Goal: Information Seeking & Learning: Learn about a topic

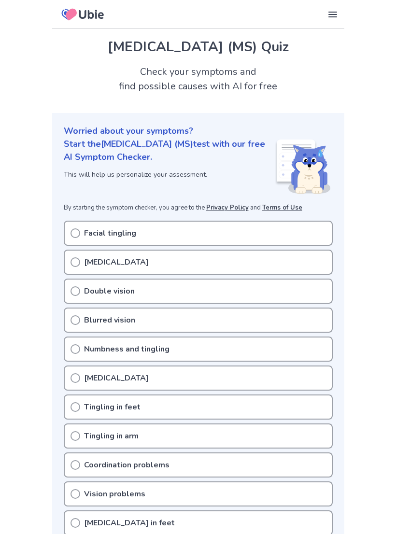
click at [238, 261] on div "[MEDICAL_DATA]" at bounding box center [198, 262] width 269 height 25
click at [85, 255] on div "[MEDICAL_DATA]" at bounding box center [198, 262] width 269 height 25
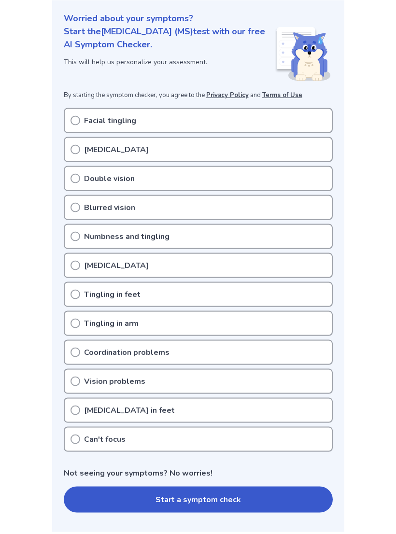
scroll to position [114, 0]
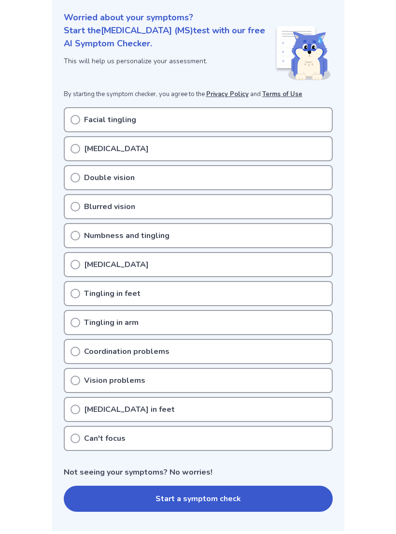
click at [76, 440] on icon at bounding box center [76, 439] width 10 height 10
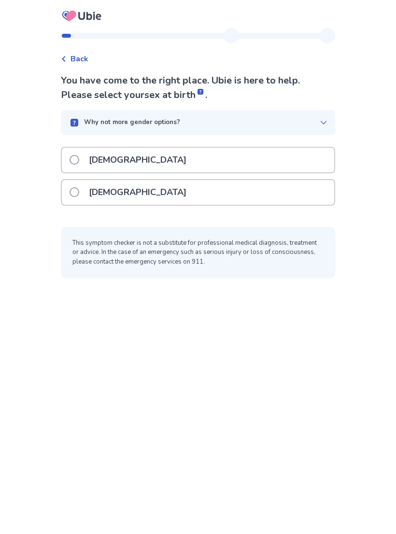
click at [79, 191] on span at bounding box center [75, 192] width 10 height 10
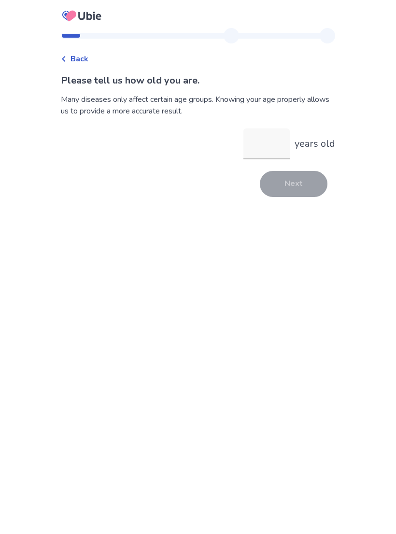
click at [276, 147] on input "years old" at bounding box center [266, 143] width 46 height 31
type input "**"
click at [300, 172] on button "Next" at bounding box center [294, 184] width 68 height 26
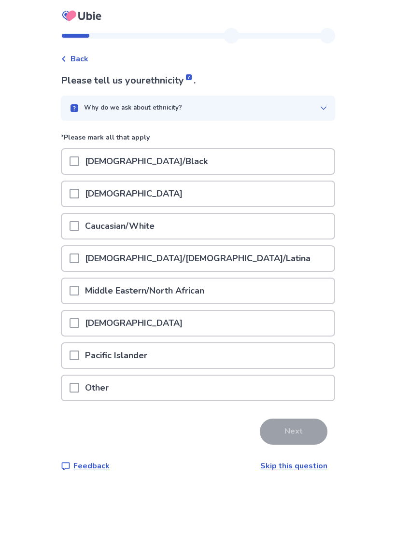
click at [208, 228] on div "Caucasian/White" at bounding box center [198, 226] width 272 height 25
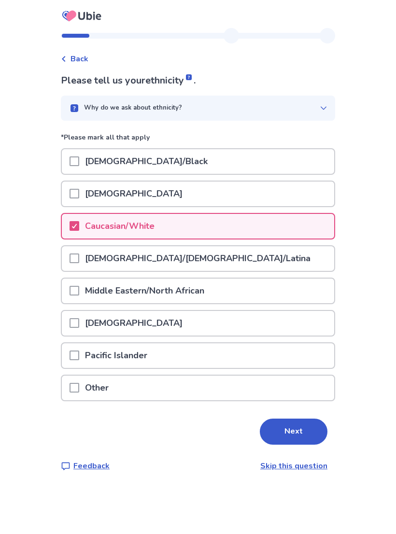
click at [295, 433] on button "Next" at bounding box center [294, 432] width 68 height 26
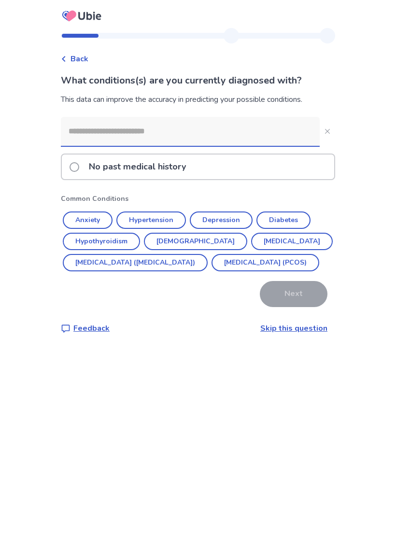
click at [185, 244] on button "Asthma" at bounding box center [195, 241] width 103 height 17
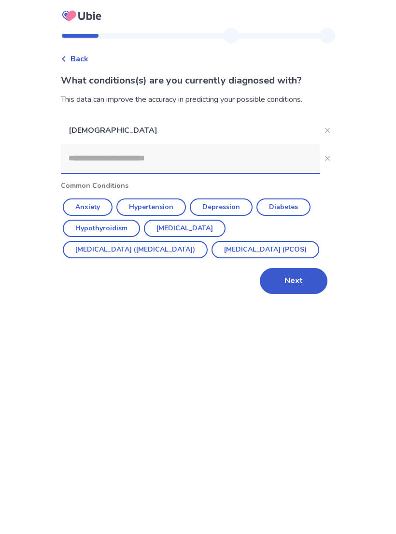
click at [302, 294] on button "Next" at bounding box center [294, 281] width 68 height 26
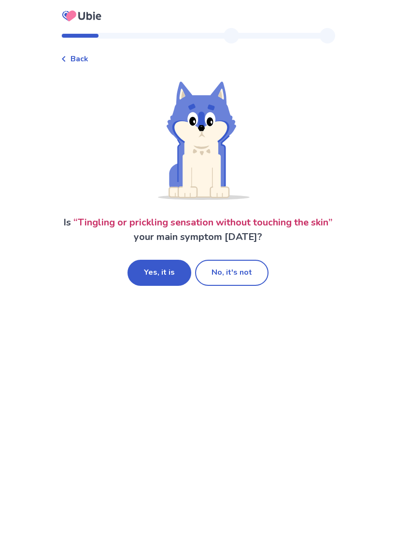
click at [258, 272] on button "No, it's not" at bounding box center [231, 273] width 73 height 26
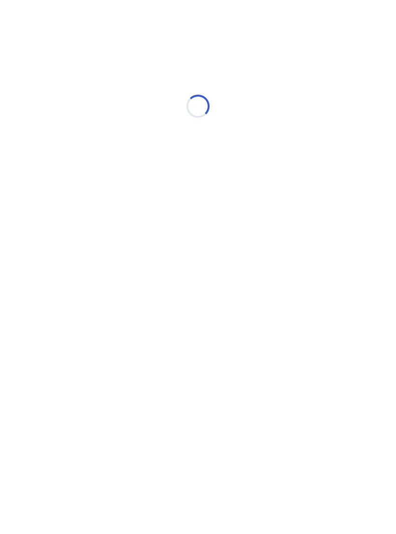
click at [354, 139] on div "Loading..." at bounding box center [198, 106] width 396 height 193
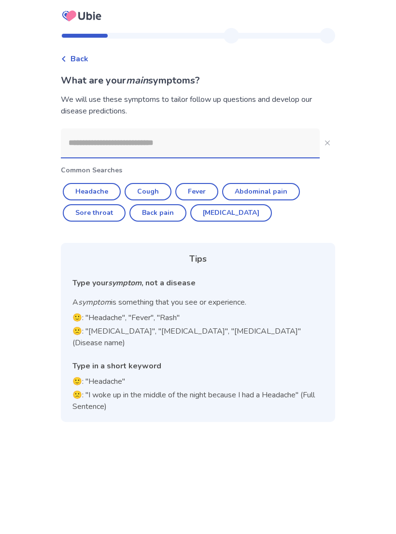
click at [168, 210] on button "Back pain" at bounding box center [157, 212] width 57 height 17
type input "*********"
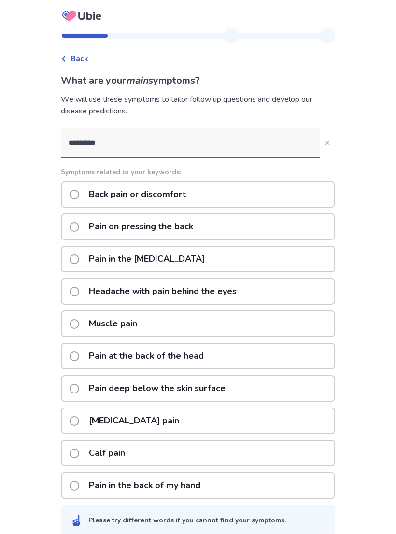
click at [84, 447] on label "Calf pain" at bounding box center [100, 453] width 61 height 25
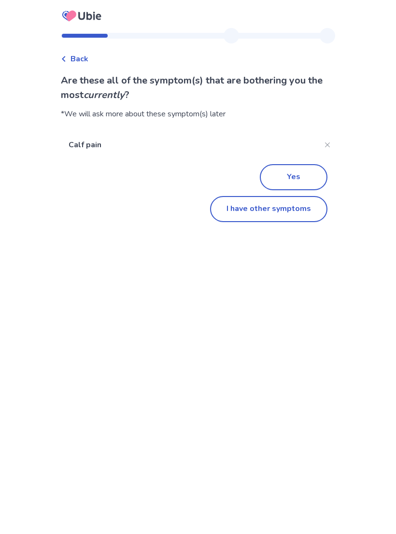
click at [286, 214] on button "I have other symptoms" at bounding box center [268, 209] width 117 height 26
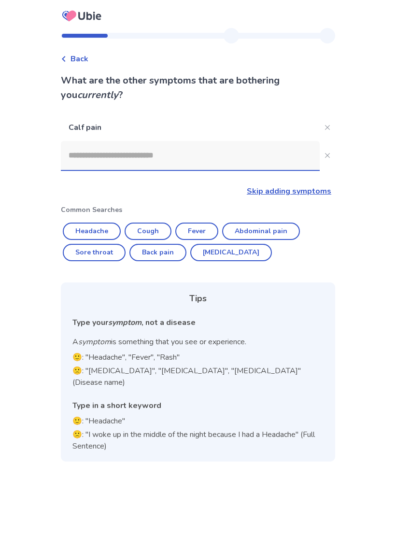
click at [170, 258] on button "Back pain" at bounding box center [157, 252] width 57 height 17
type input "*********"
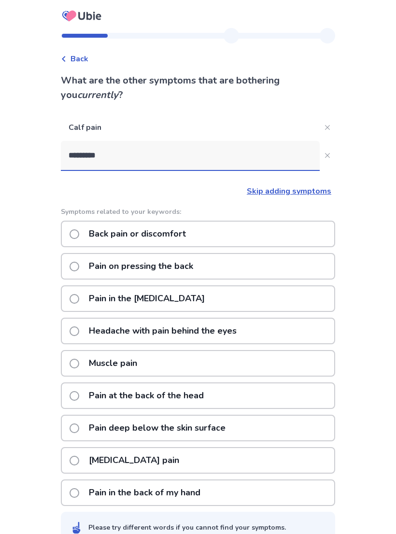
click at [87, 231] on label "Back pain or discomfort" at bounding box center [131, 234] width 122 height 25
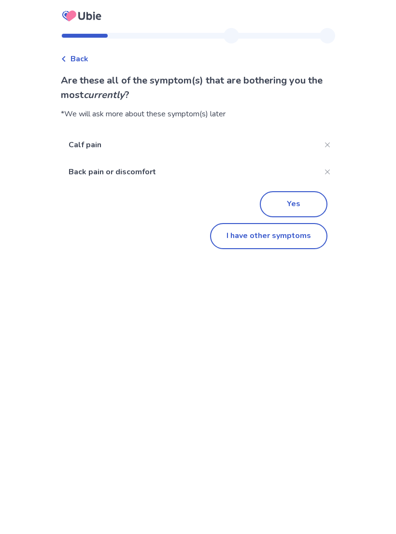
click at [302, 233] on button "I have other symptoms" at bounding box center [268, 236] width 117 height 26
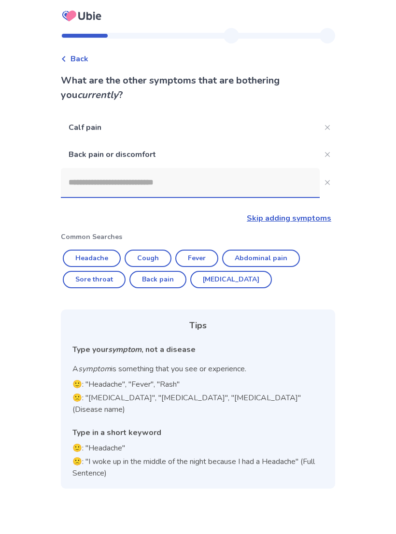
click at [290, 188] on input at bounding box center [190, 182] width 259 height 29
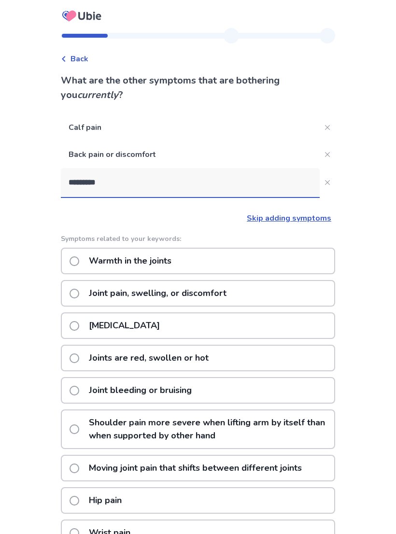
type input "**********"
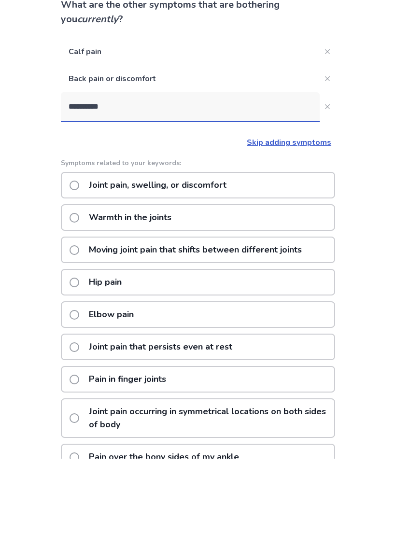
click at [79, 354] on span at bounding box center [75, 359] width 10 height 10
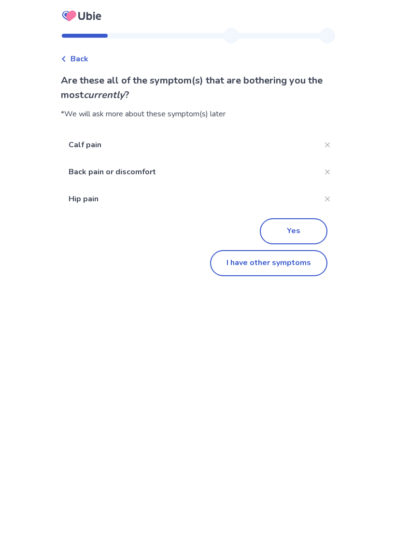
click at [285, 262] on button "I have other symptoms" at bounding box center [268, 263] width 117 height 26
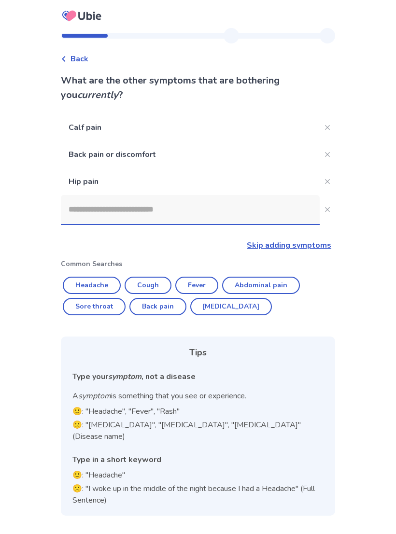
scroll to position [16, 0]
click at [283, 200] on input at bounding box center [190, 209] width 259 height 29
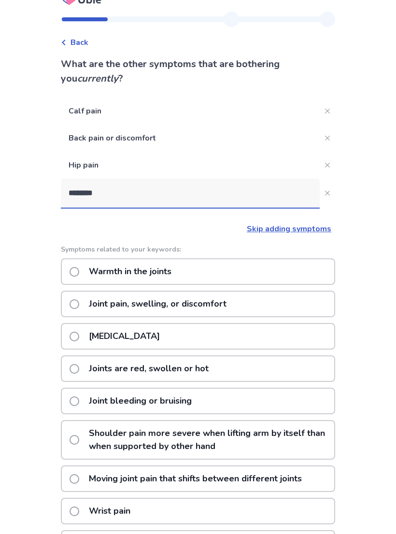
type input "*********"
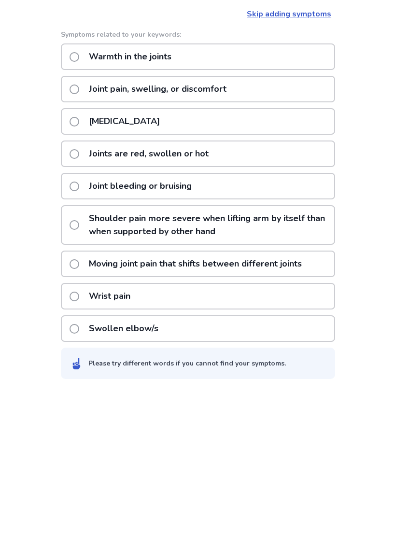
scroll to position [88, 0]
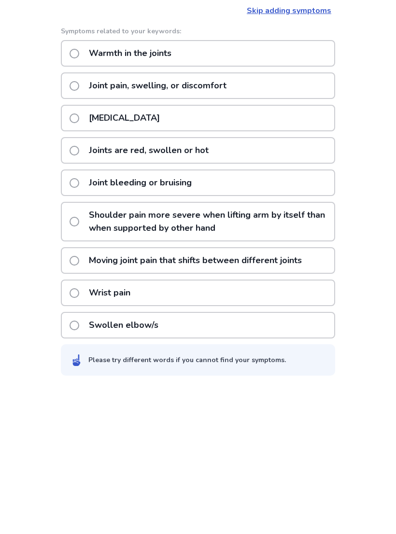
click at [310, 427] on div "Wrist pain" at bounding box center [198, 440] width 274 height 27
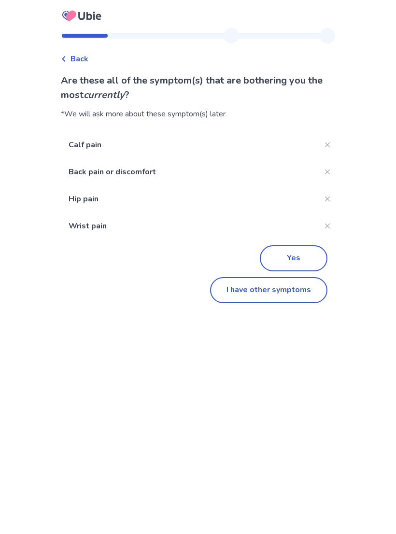
click at [306, 289] on button "I have other symptoms" at bounding box center [268, 290] width 117 height 26
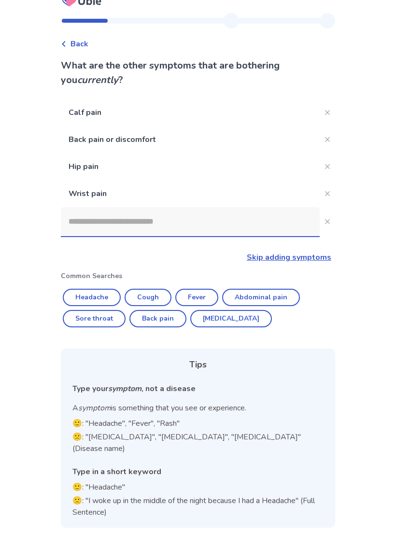
scroll to position [13, 0]
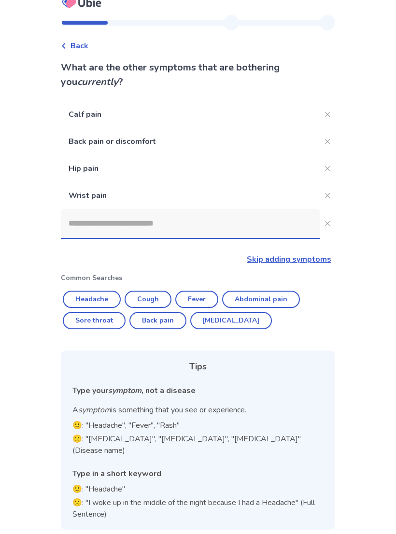
click at [280, 227] on input at bounding box center [190, 223] width 259 height 29
